Goal: Transaction & Acquisition: Purchase product/service

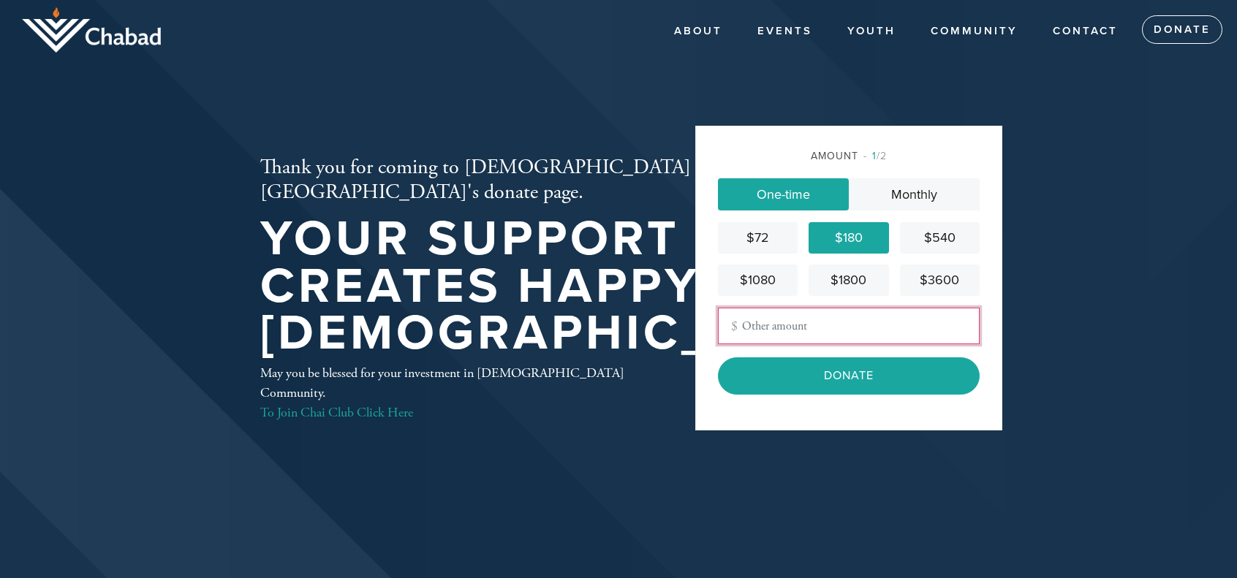
click at [782, 328] on input "Other Amount" at bounding box center [849, 326] width 262 height 37
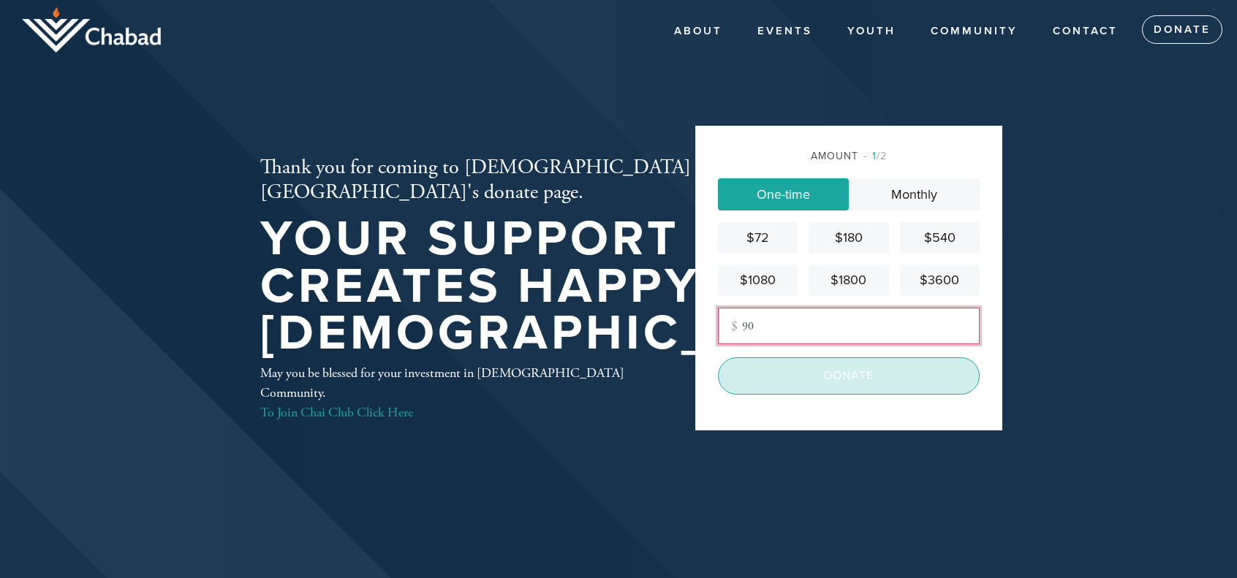
type input "90"
click at [831, 374] on input "Donate" at bounding box center [849, 376] width 262 height 37
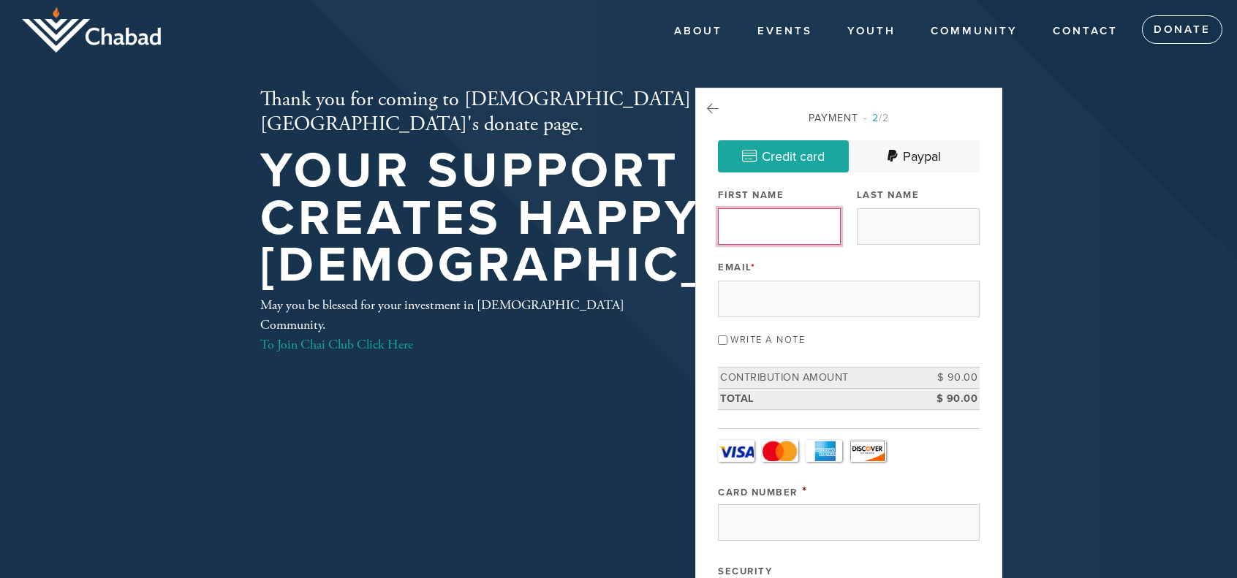
click at [782, 231] on input "First Name" at bounding box center [779, 226] width 123 height 37
type input "[PERSON_NAME]"
type input "Avny"
type input "[EMAIL_ADDRESS][DOMAIN_NAME]"
type input "3194 Stelling Dr."
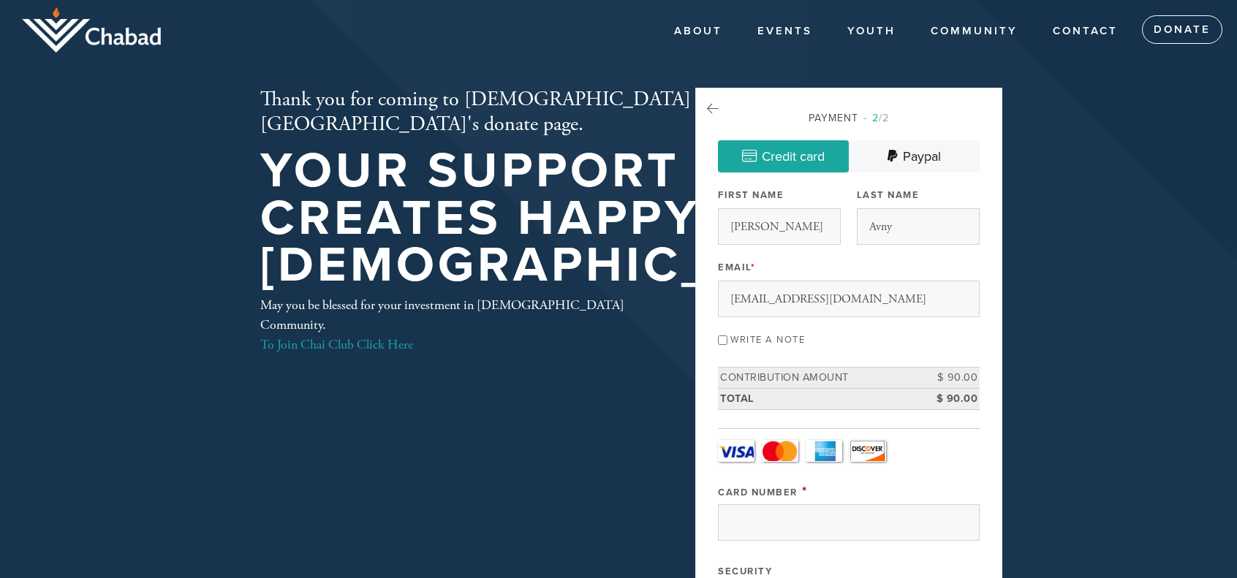
type input "Palo Alto"
type input "[PERSON_NAME]"
type input "[GEOGRAPHIC_DATA]"
type input "CA"
type input "94303"
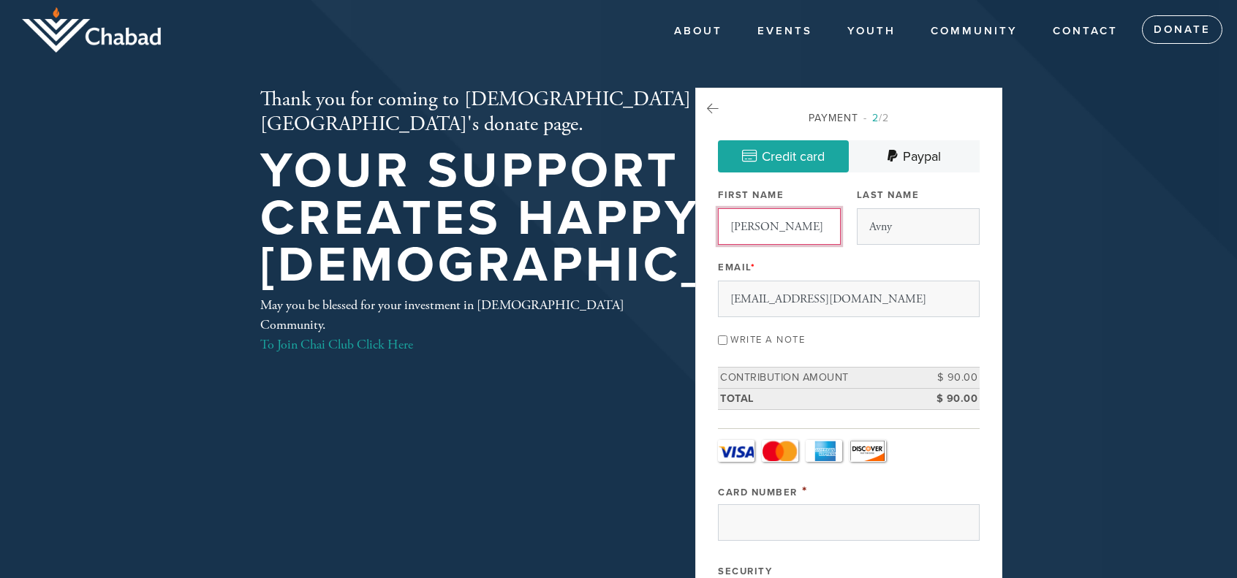
scroll to position [740, 0]
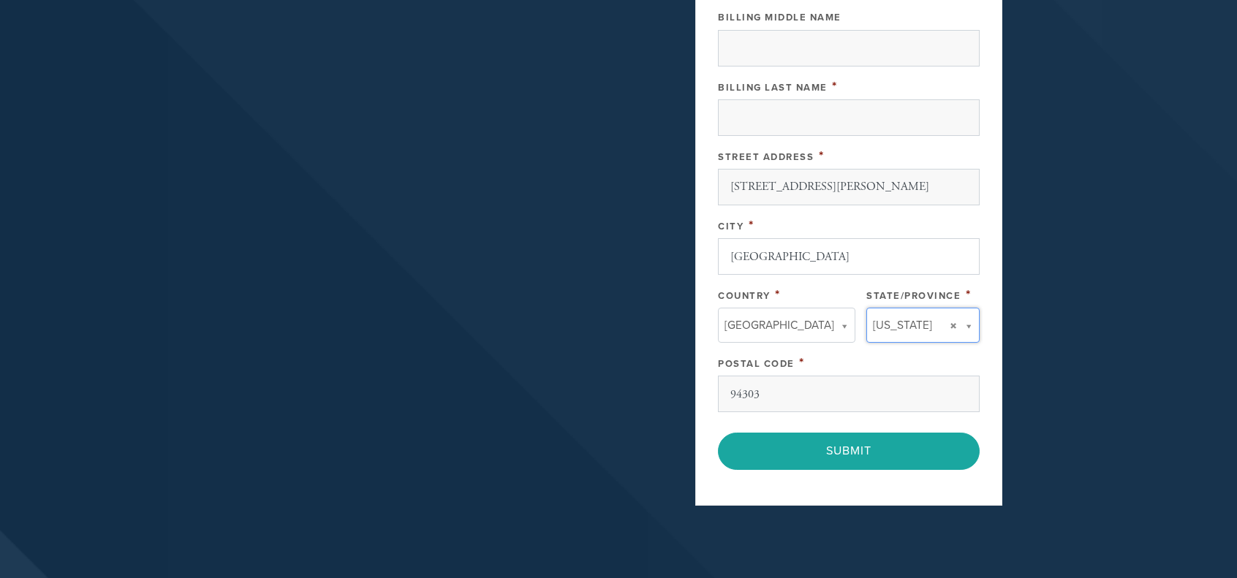
type input "CA"
type input "[GEOGRAPHIC_DATA]"
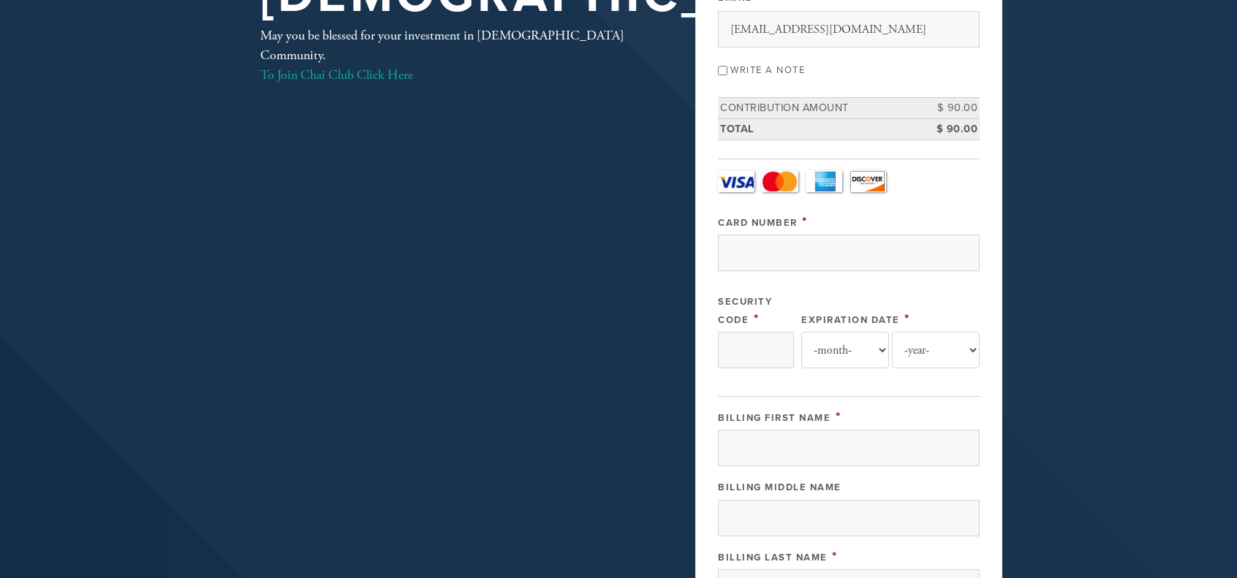
scroll to position [756, 0]
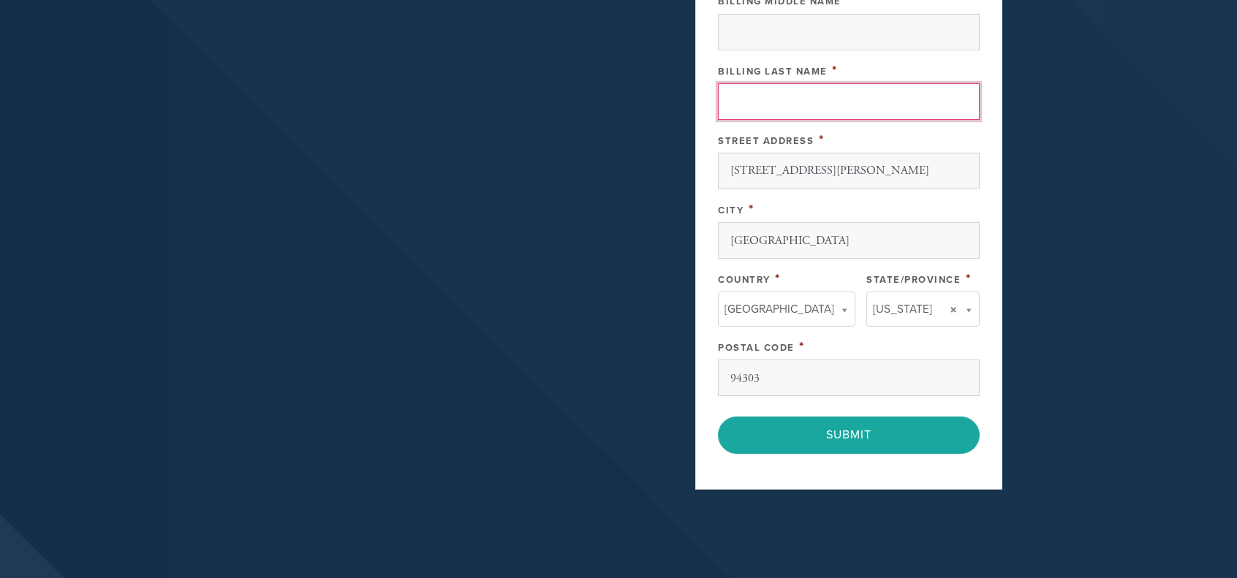
click at [834, 109] on input "Billing Last Name" at bounding box center [849, 101] width 262 height 37
type input "Avny"
type input "4388576159880080"
type input "853"
select select "10"
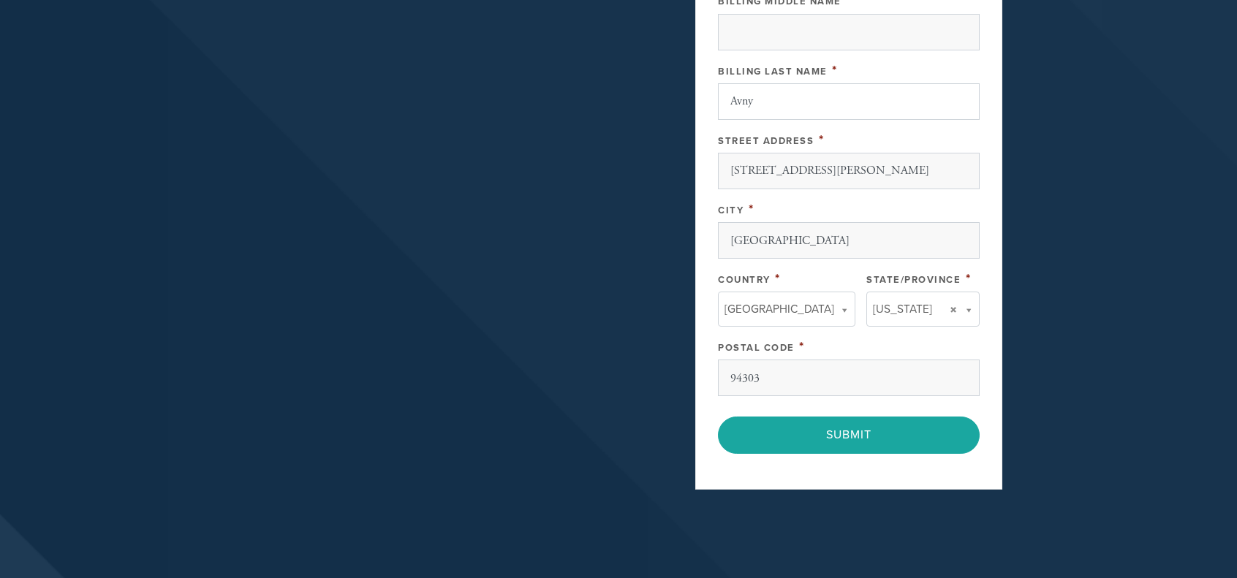
select select "2027"
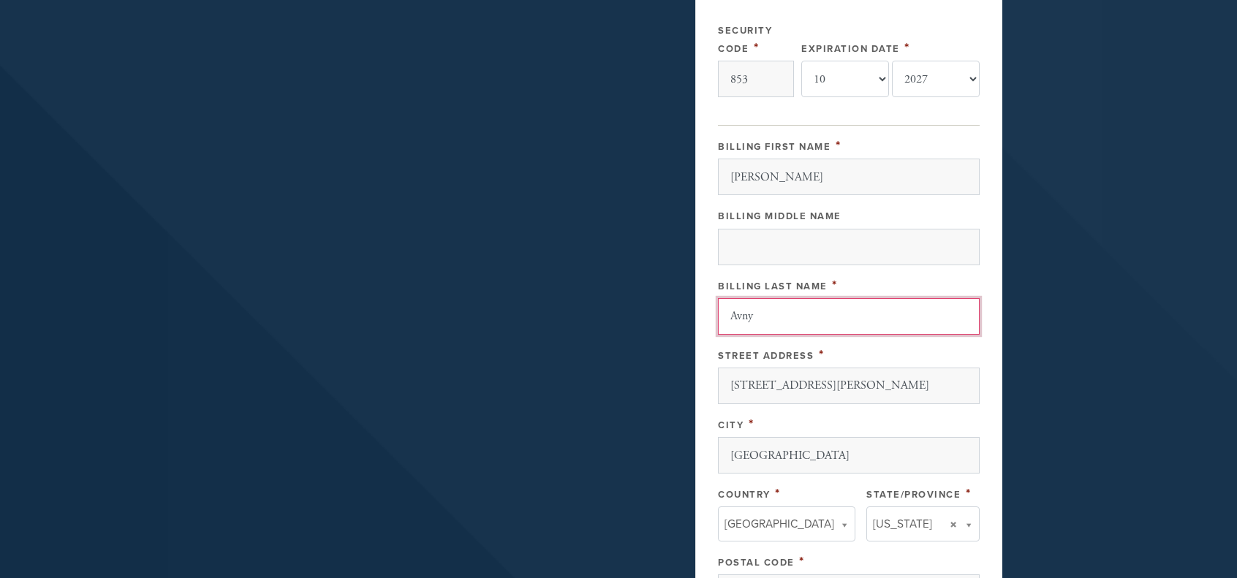
scroll to position [541, 0]
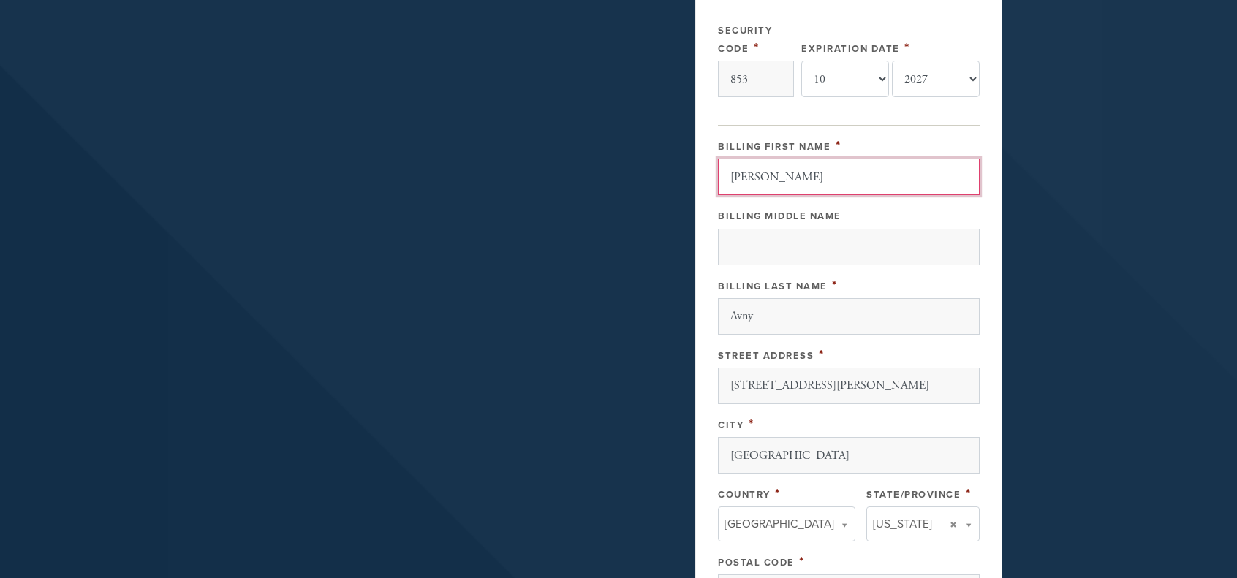
click at [799, 176] on input "[PERSON_NAME]" at bounding box center [849, 177] width 262 height 37
type input "D"
type input "Dror"
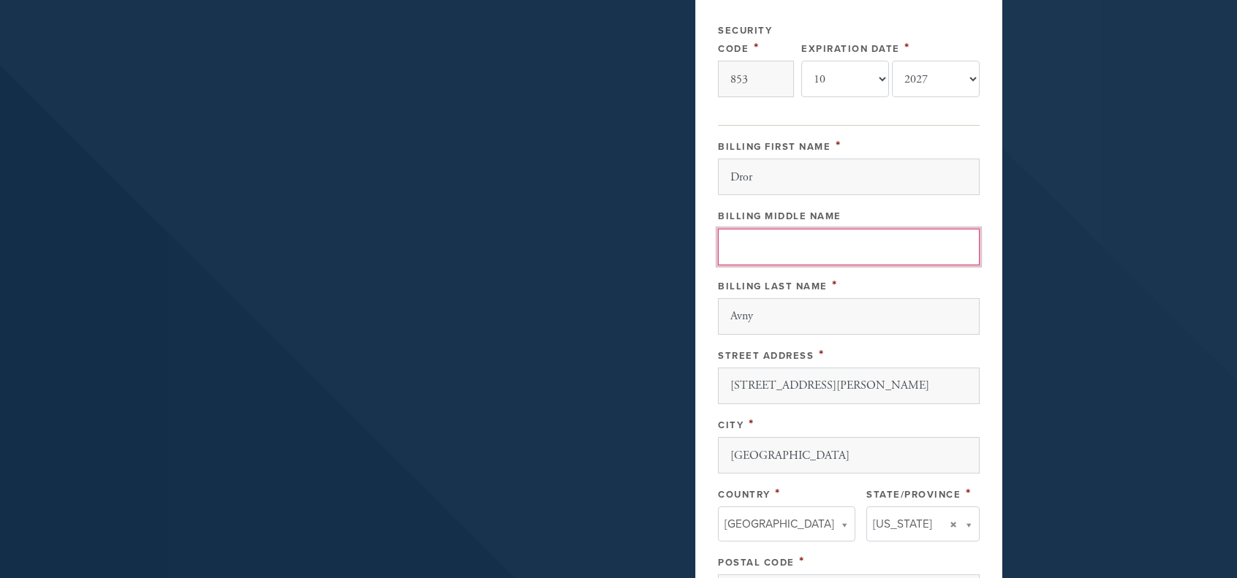
click at [797, 241] on input "Billing Middle Name" at bounding box center [849, 247] width 262 height 37
type input "[PERSON_NAME]"
type input "[GEOGRAPHIC_DATA]"
type input "CA"
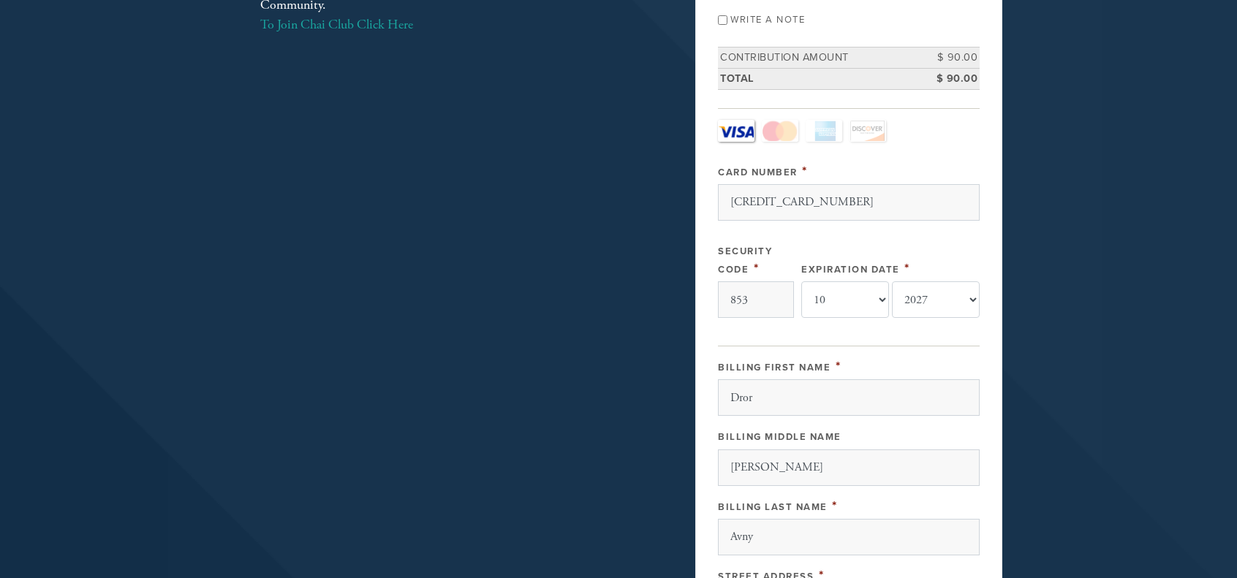
scroll to position [309, 0]
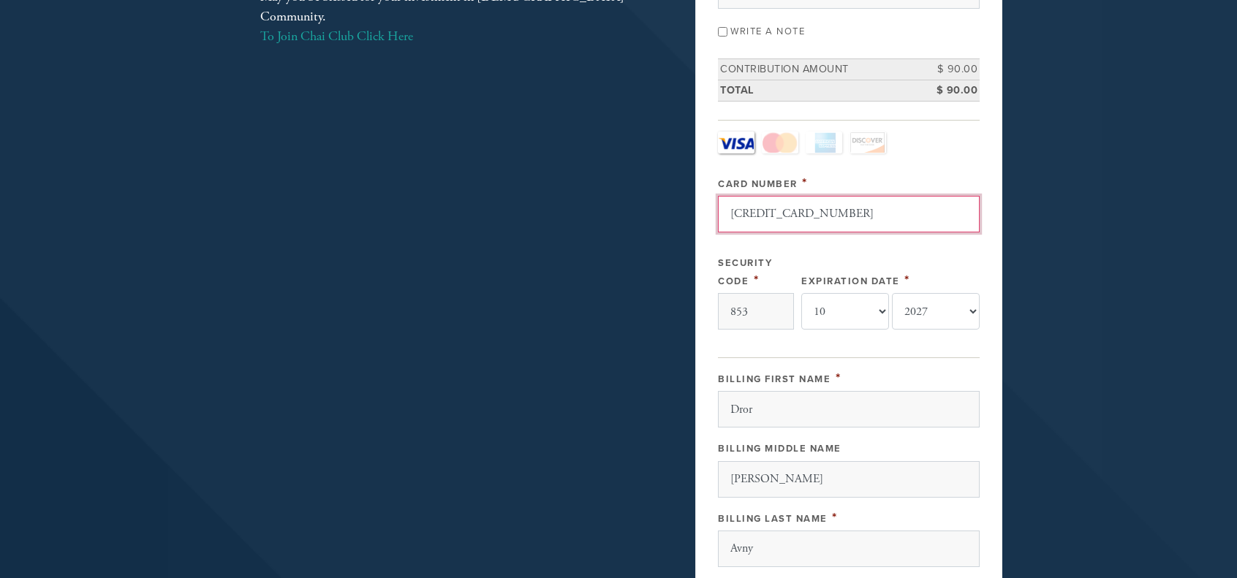
click at [842, 209] on input "4388576159880080" at bounding box center [849, 214] width 262 height 37
type input "4"
click at [891, 214] on input "[CREDIT_CARD_NUMBER]" at bounding box center [849, 214] width 262 height 37
type input "[CREDIT_CARD_NUMBER]"
click input "< Previous Page" at bounding box center [0, 0] width 0 height 0
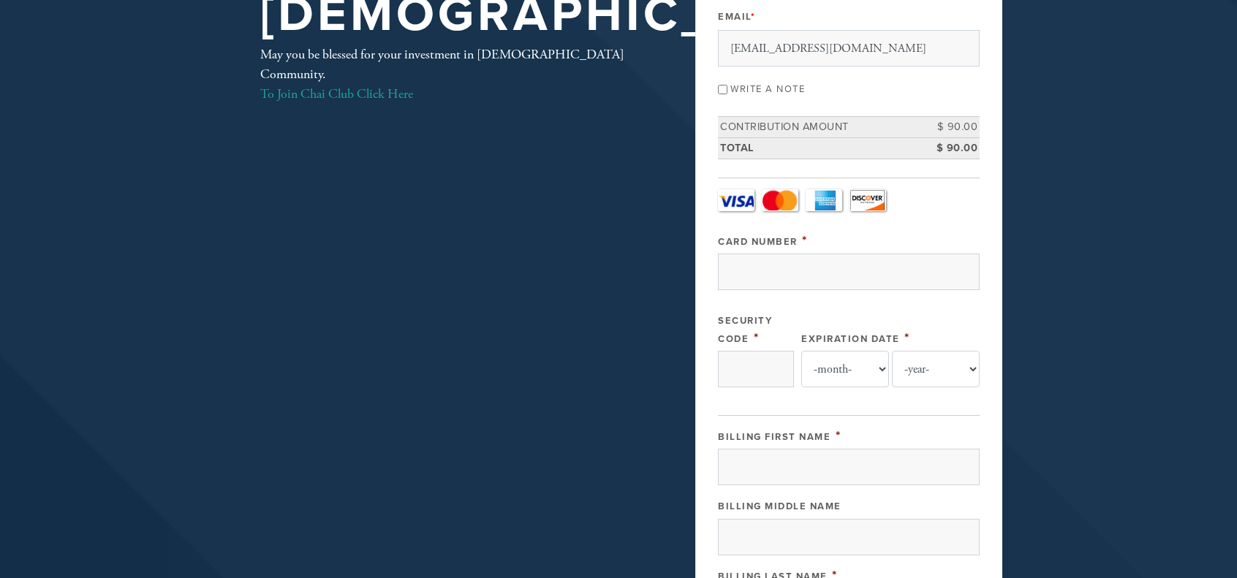
scroll to position [264, 0]
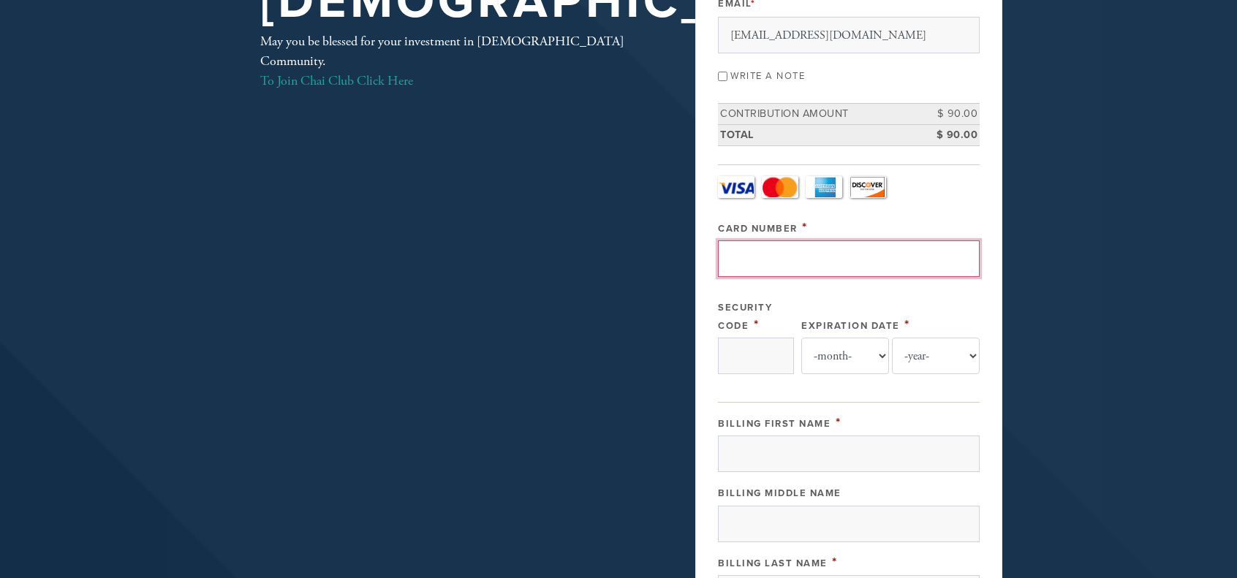
click at [780, 260] on input "Card Number" at bounding box center [849, 259] width 262 height 37
type input "[CREDIT_CARD_NUMBER]"
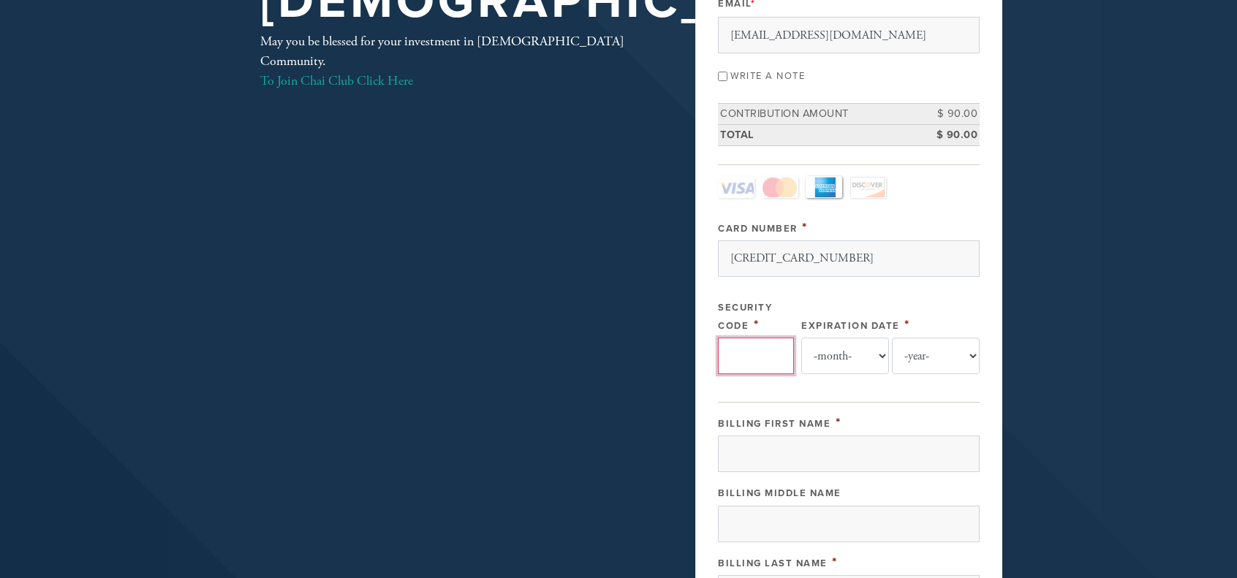
click at [742, 360] on input "Security Code" at bounding box center [756, 356] width 76 height 37
type input "853"
select select "10"
select select "2027"
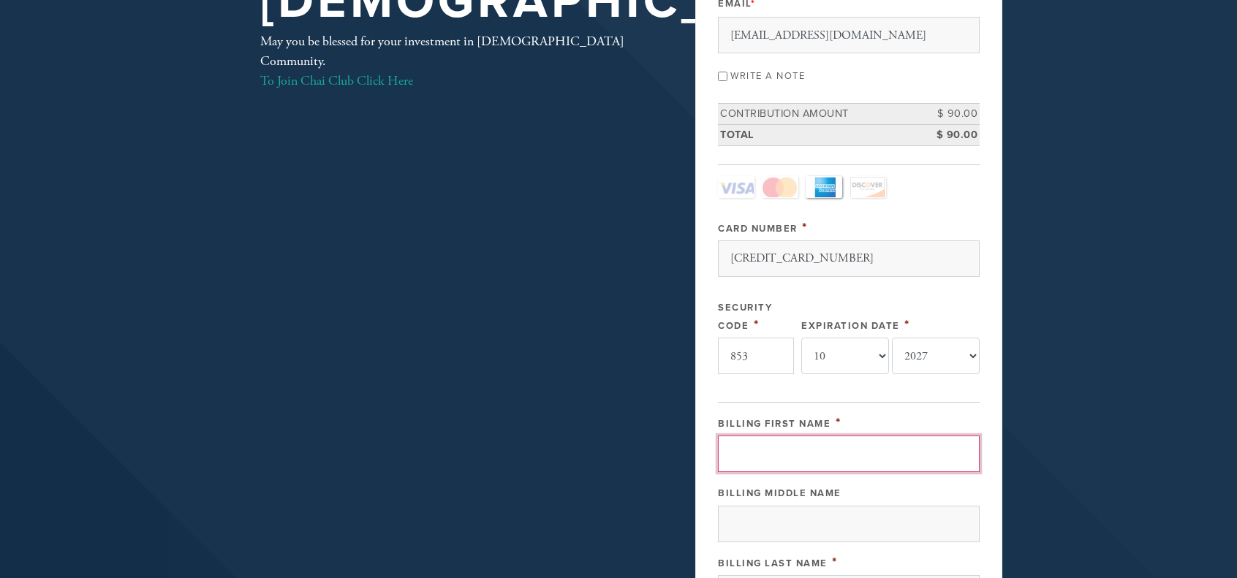
type input "Dror"
type input "Avny"
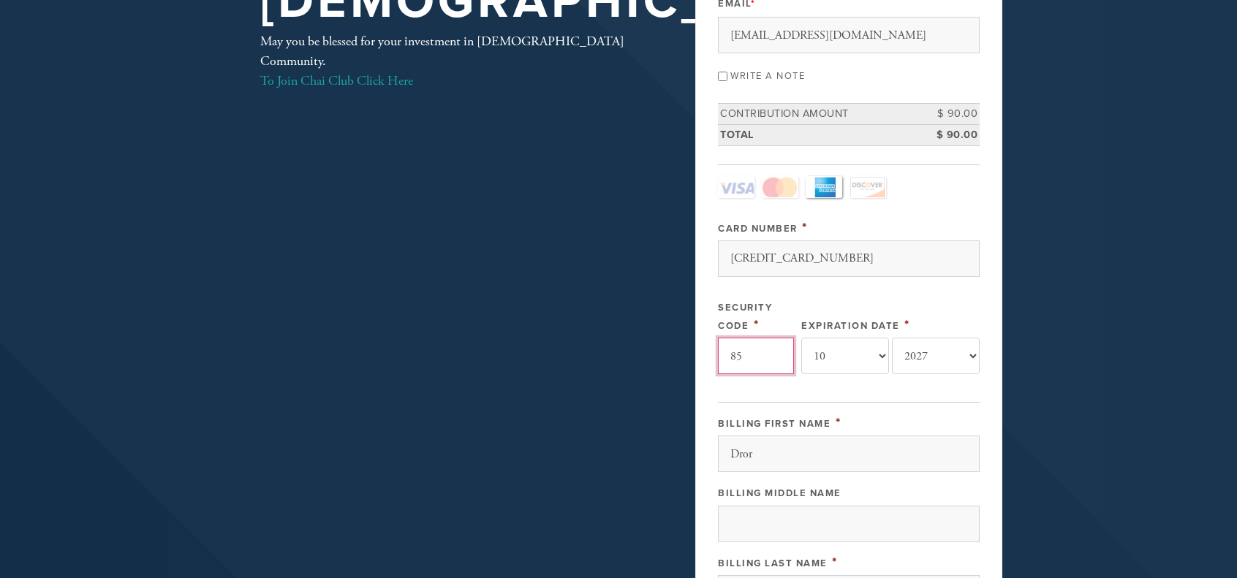
type input "8"
type input "4229"
click at [882, 355] on select "-month- 01 02 03 04 05 06 07 08 09 10 11 12" at bounding box center [846, 356] width 88 height 37
select select "9"
click at [802, 338] on select "-month- 01 02 03 04 05 06 07 08 09 10 11 12" at bounding box center [846, 356] width 88 height 37
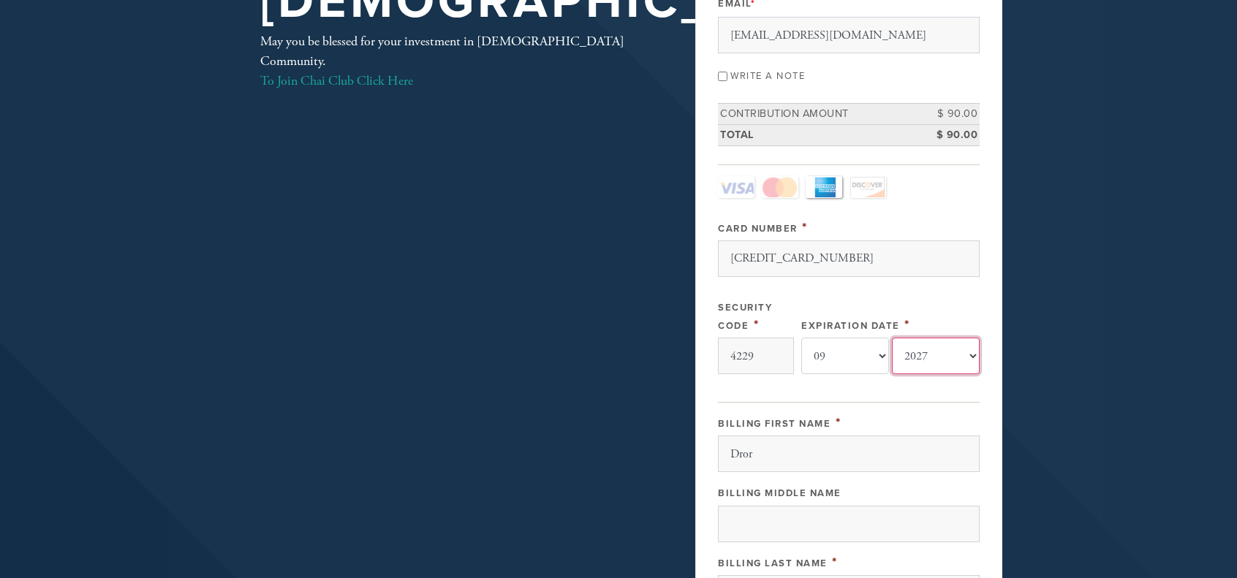
click at [972, 352] on select "-year- 2025 2026 2027 2028 2029 2030 2031 2032 2033 2034 2035" at bounding box center [936, 356] width 88 height 37
select select "2030"
click at [892, 338] on select "-year- 2025 2026 2027 2028 2029 2030 2031 2032 2033 2034 2035" at bounding box center [936, 356] width 88 height 37
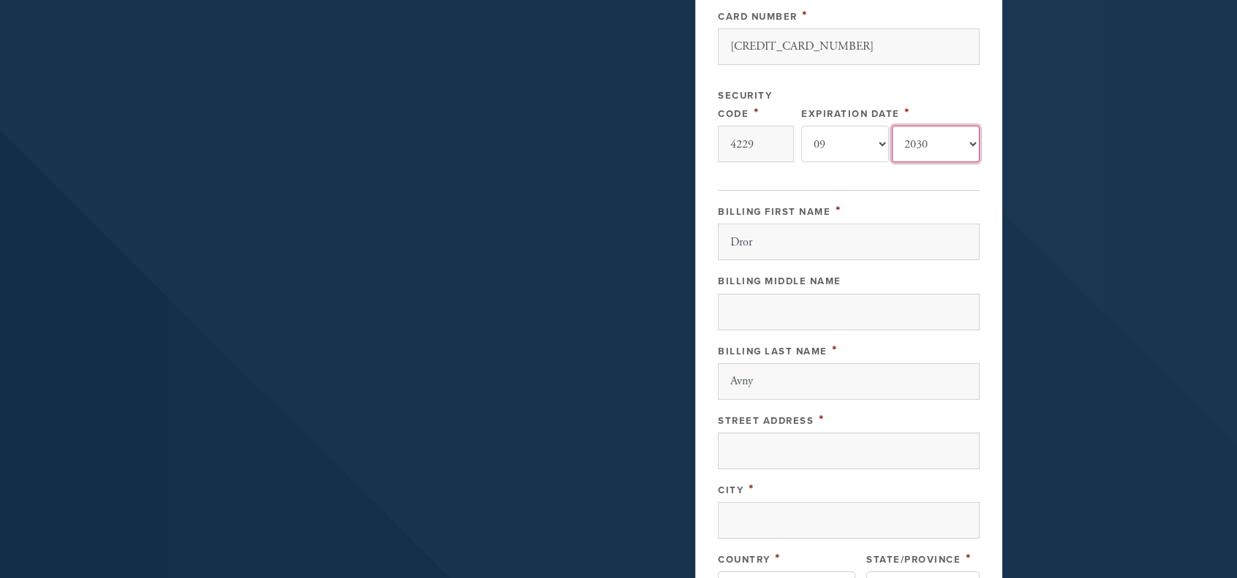
scroll to position [515, 0]
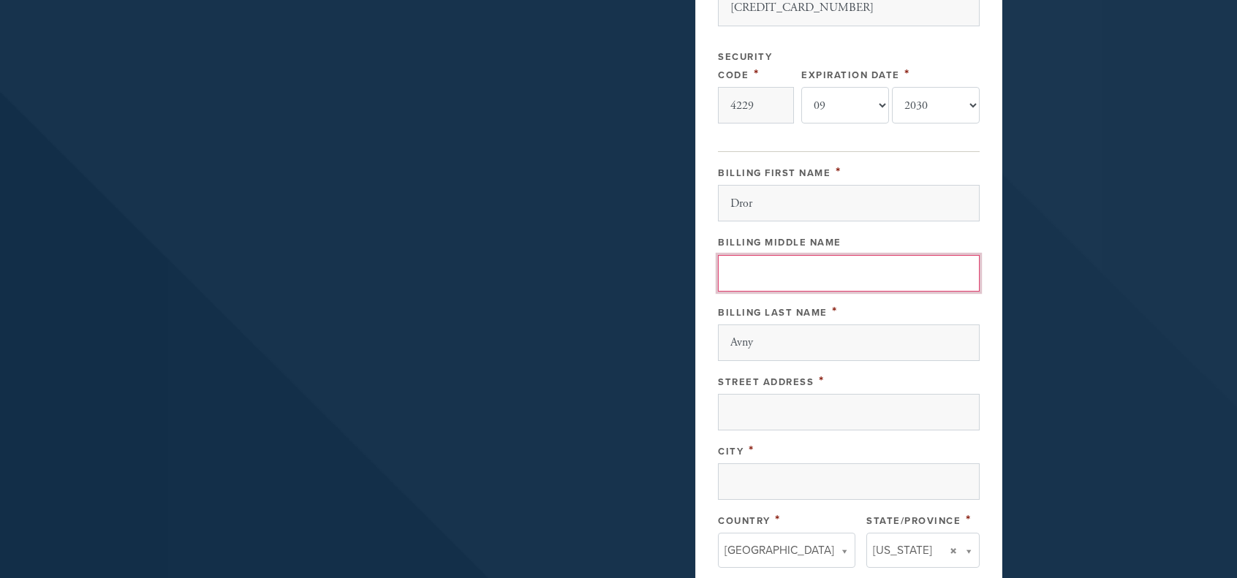
click at [752, 273] on input "Billing Middle Name" at bounding box center [849, 273] width 262 height 37
type input "[PERSON_NAME]"
type input "[STREET_ADDRESS][PERSON_NAME]"
type input "PALO ALTO"
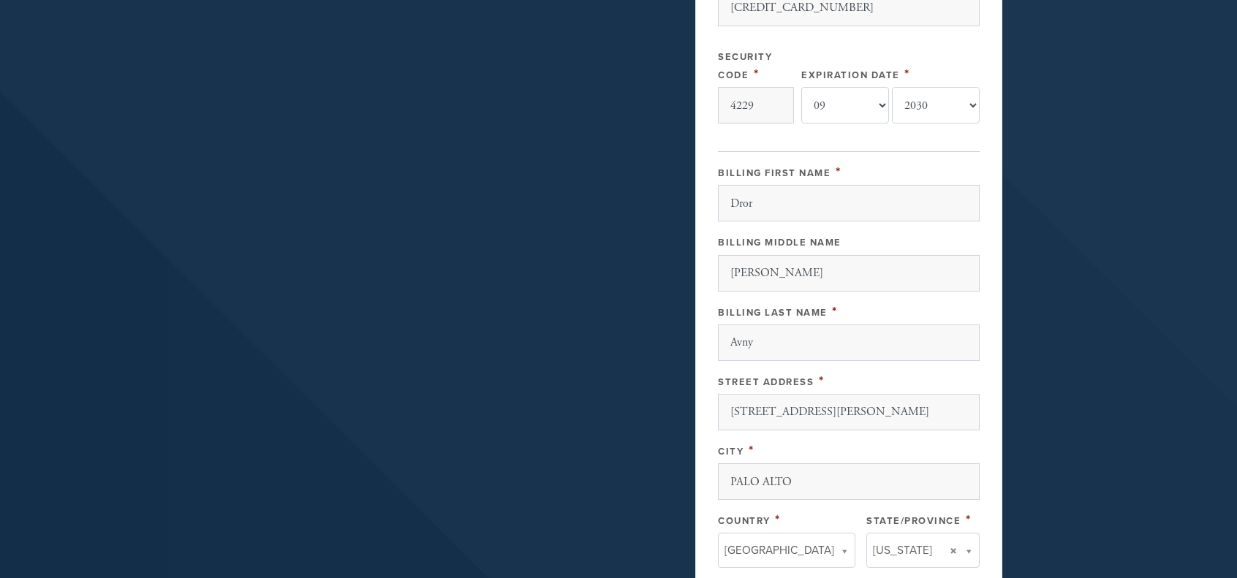
type input "[GEOGRAPHIC_DATA]"
type input "94303"
type input "CA"
type input "[GEOGRAPHIC_DATA]"
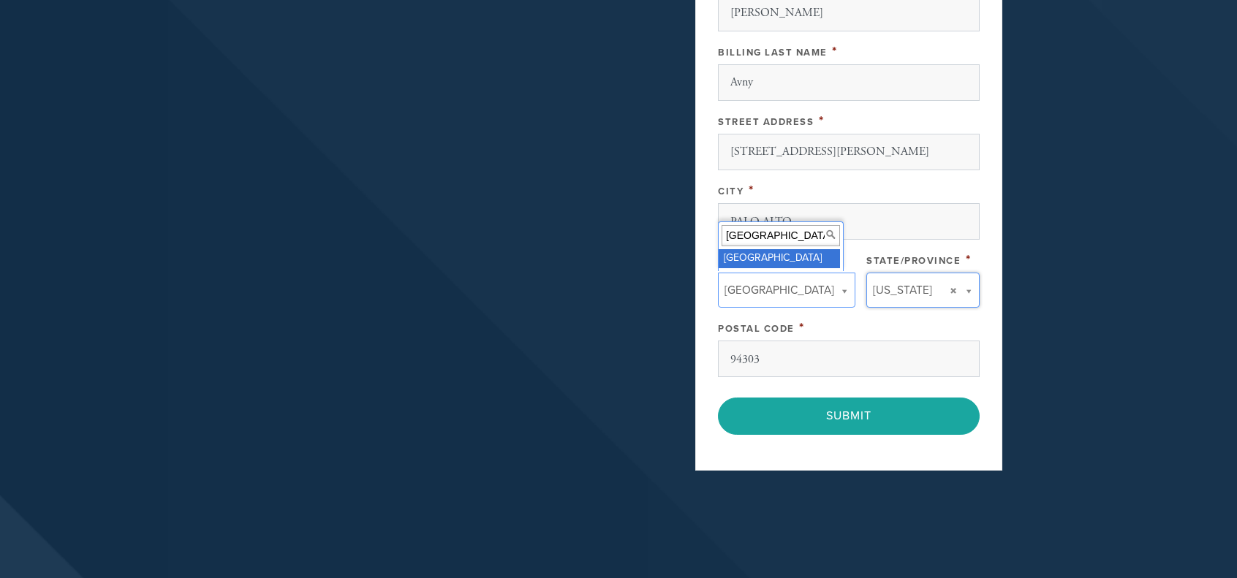
scroll to position [778, 0]
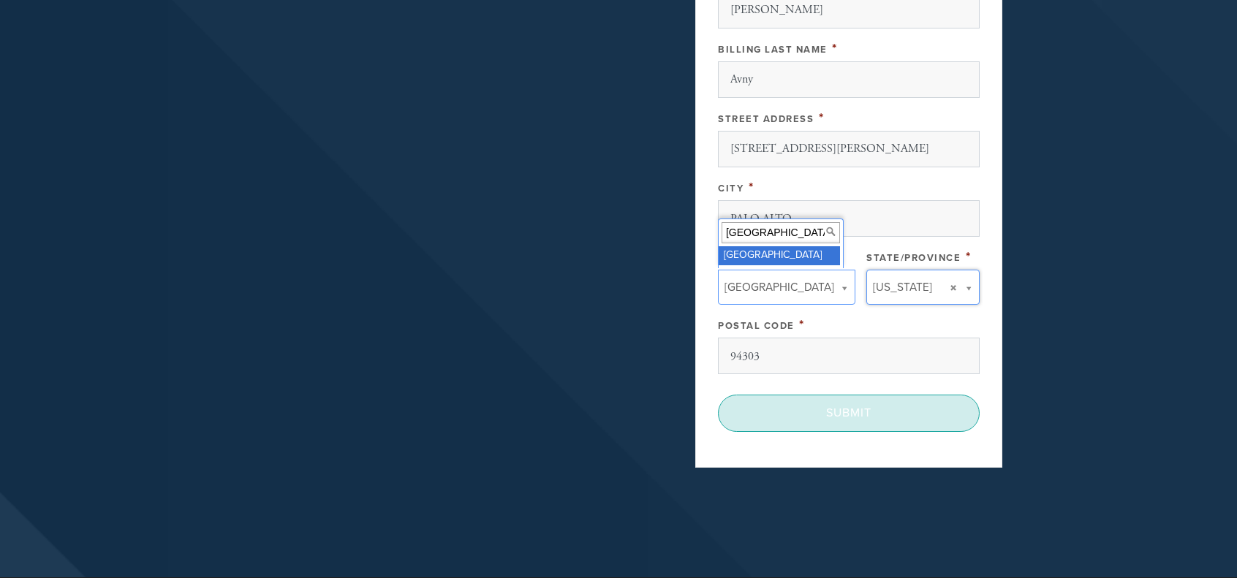
click at [824, 404] on input "Submit" at bounding box center [849, 413] width 262 height 37
